Goal: Task Accomplishment & Management: Complete application form

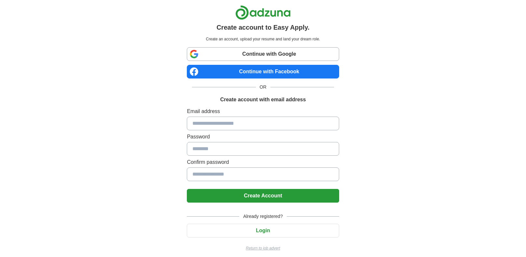
click at [249, 124] on input at bounding box center [263, 124] width 152 height 14
type input "**********"
click at [251, 151] on input at bounding box center [263, 149] width 152 height 14
click at [243, 53] on link "Continue with Google" at bounding box center [263, 54] width 152 height 14
